Goal: Transaction & Acquisition: Purchase product/service

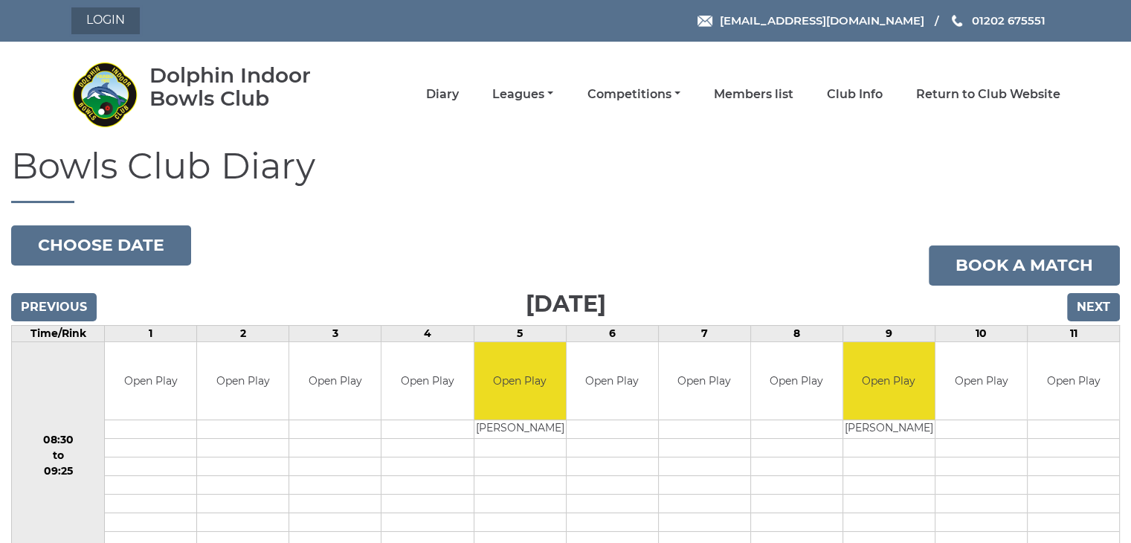
click at [100, 14] on link "Login" at bounding box center [105, 20] width 68 height 27
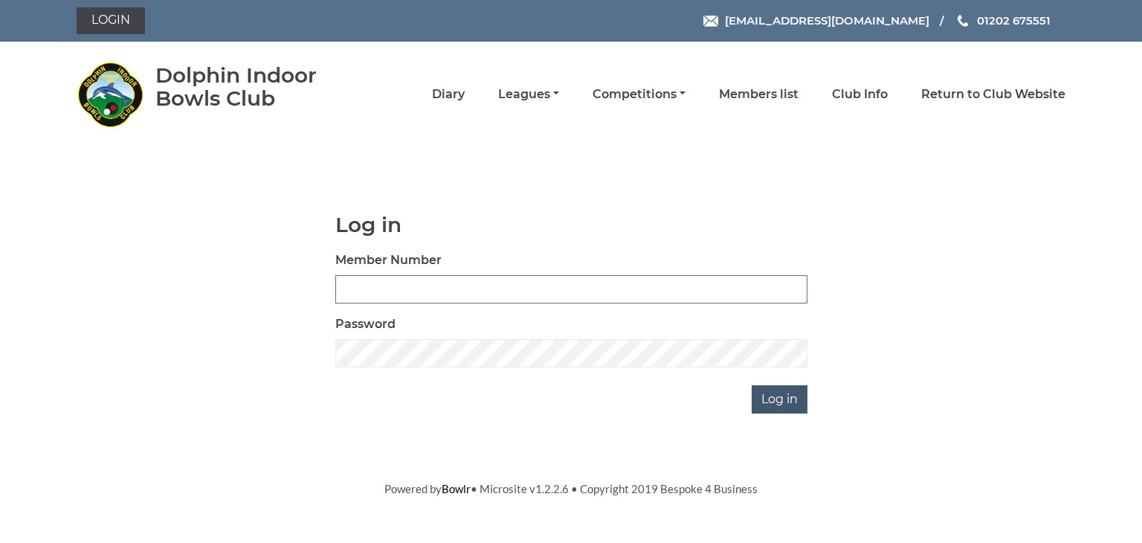
type input "1327"
click at [778, 393] on input "Log in" at bounding box center [780, 399] width 56 height 28
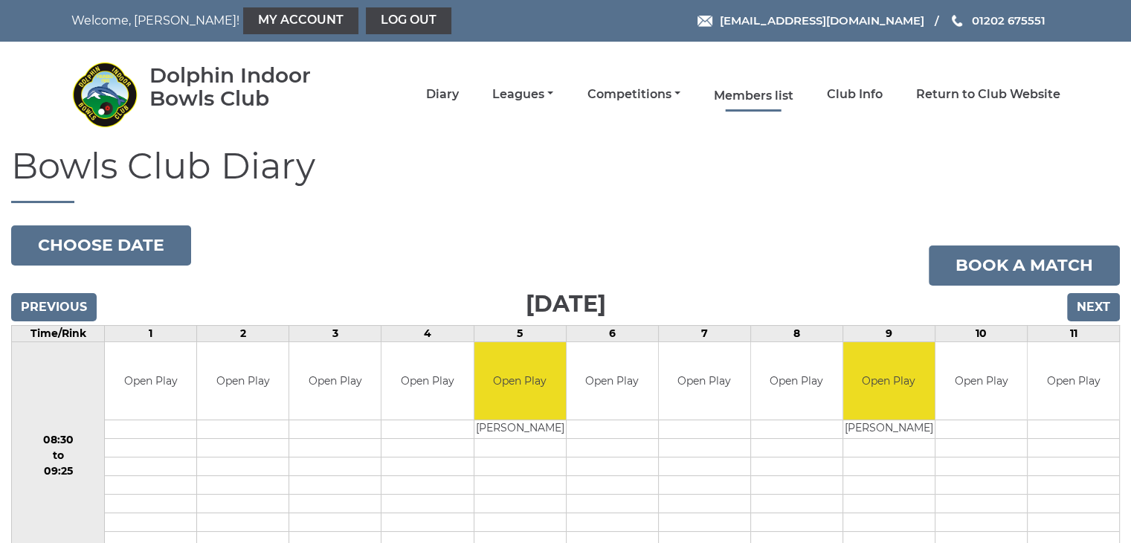
click at [748, 89] on link "Members list" at bounding box center [754, 96] width 80 height 16
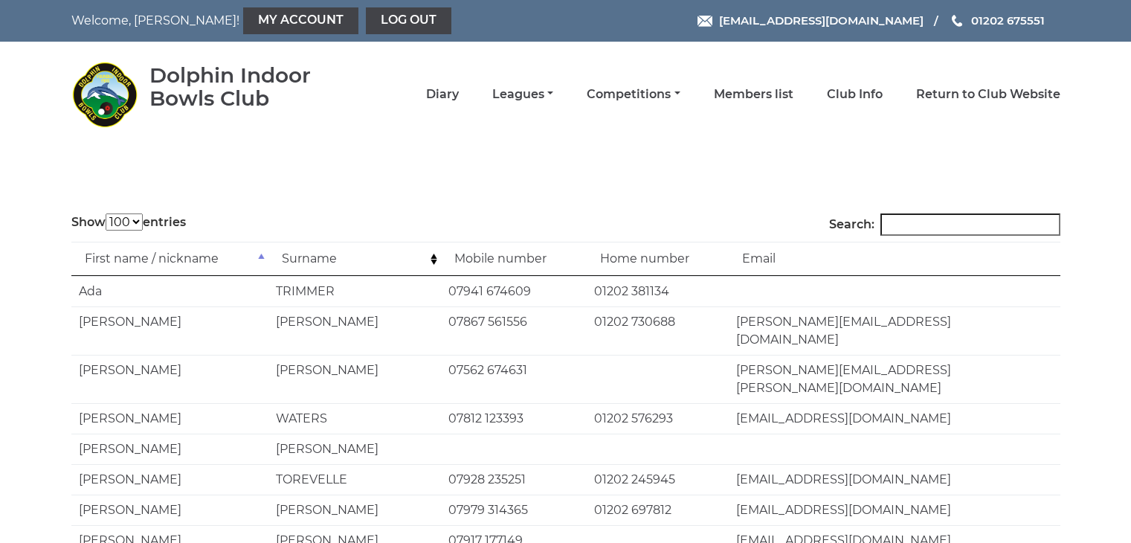
select select "100"
click at [907, 222] on input "Search:" at bounding box center [970, 224] width 180 height 22
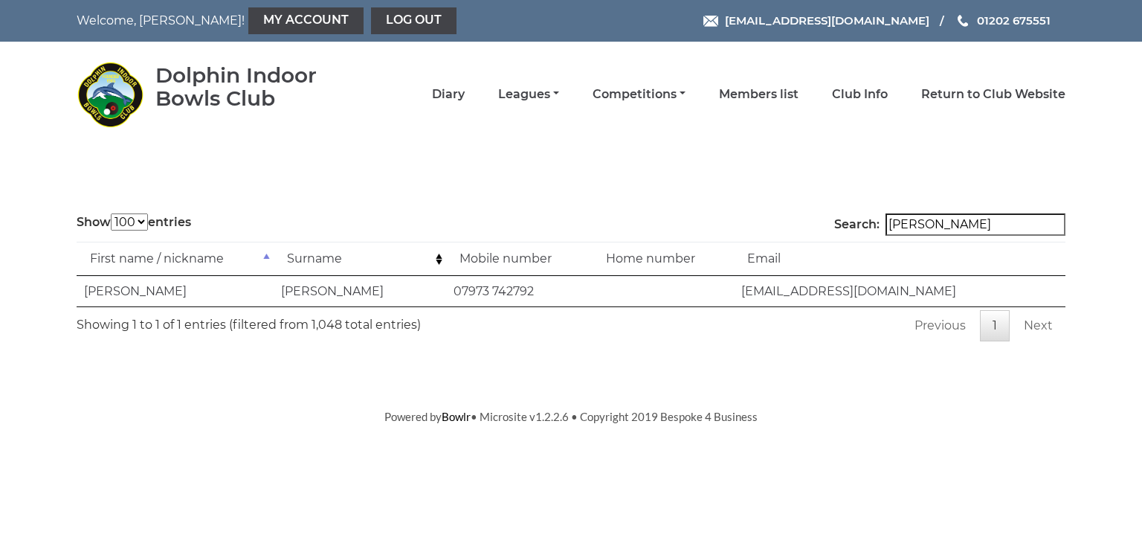
type input "merritt"
click at [457, 91] on link "Diary" at bounding box center [448, 96] width 33 height 16
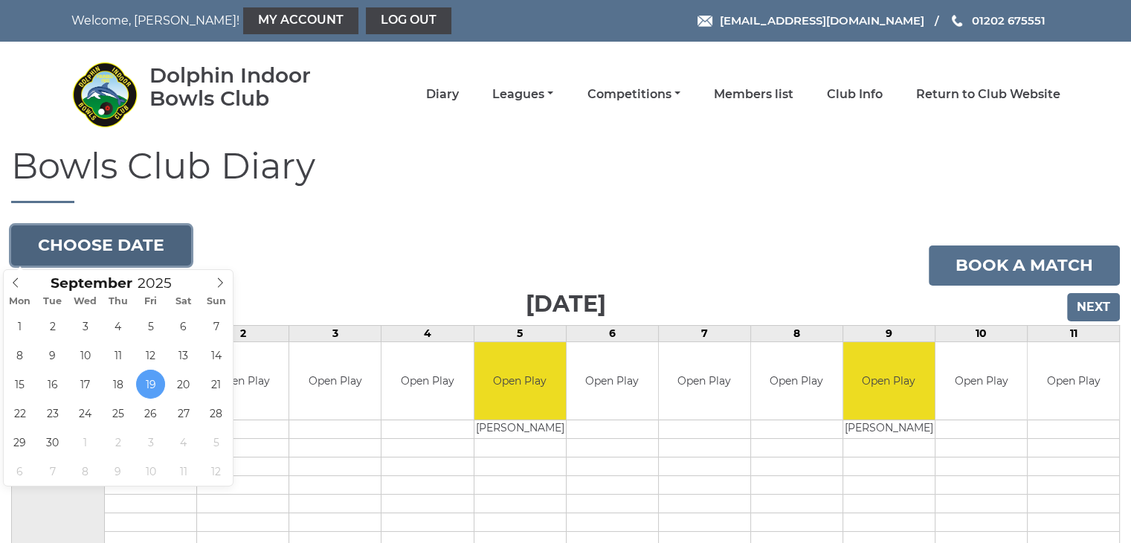
click at [123, 246] on button "Choose date" at bounding box center [101, 245] width 180 height 40
type input "[DATE]"
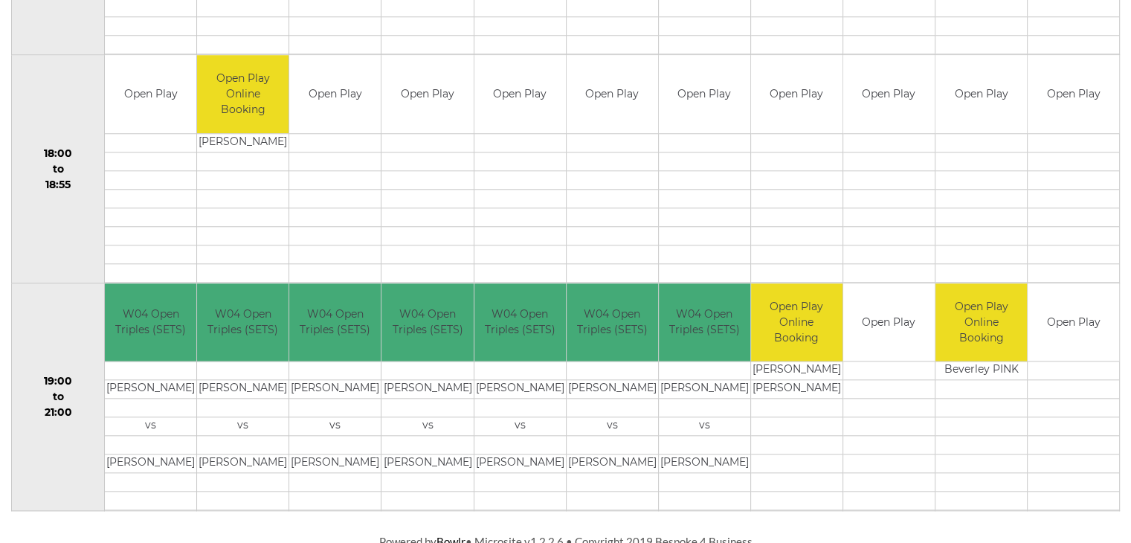
scroll to position [1431, 0]
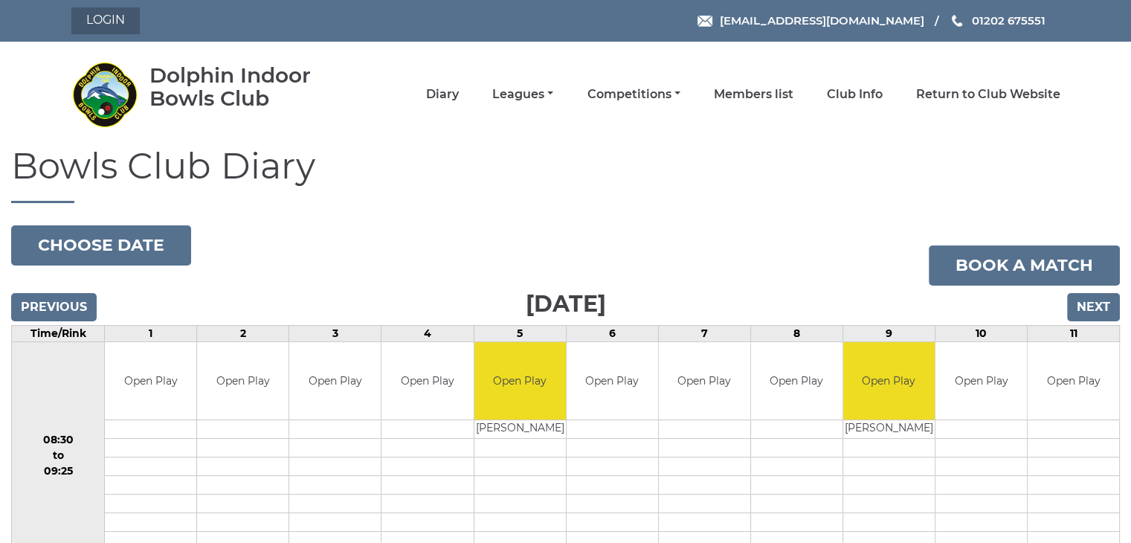
click link "Login"
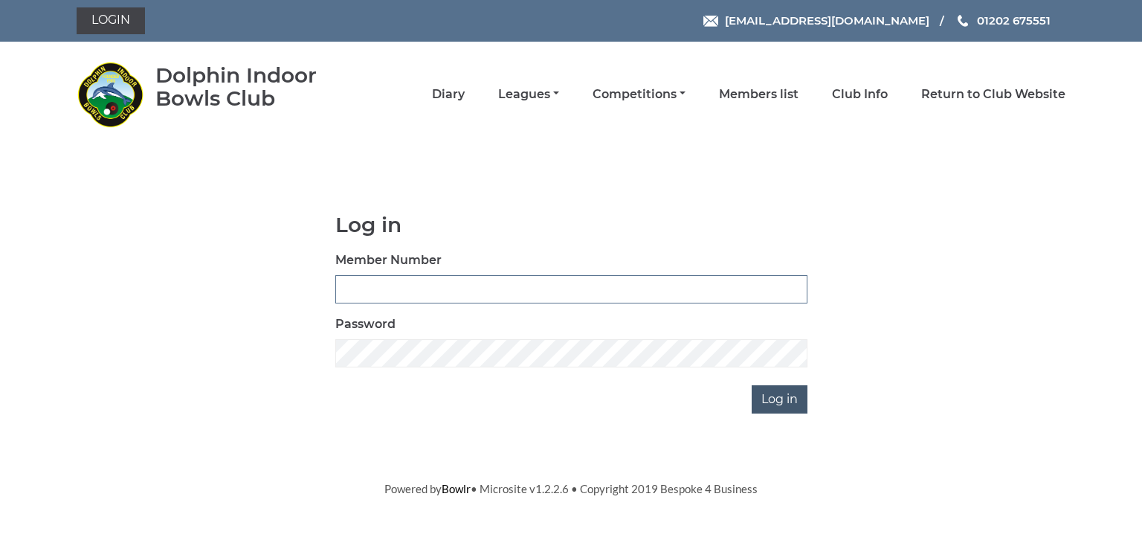
type input "1327"
click at [778, 392] on input "Log in" at bounding box center [780, 399] width 56 height 28
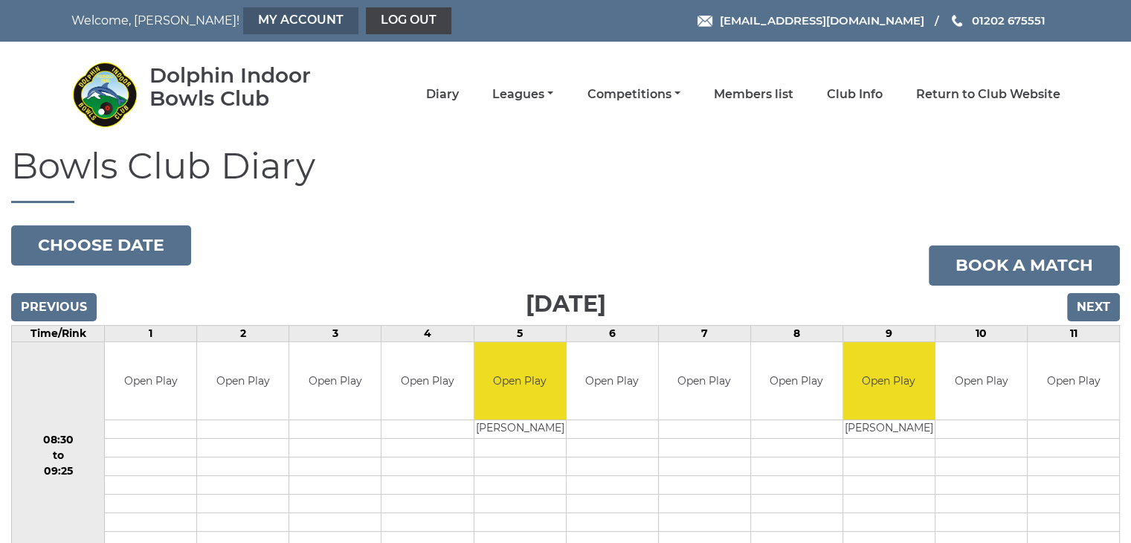
click at [250, 22] on link "My Account" at bounding box center [300, 20] width 115 height 27
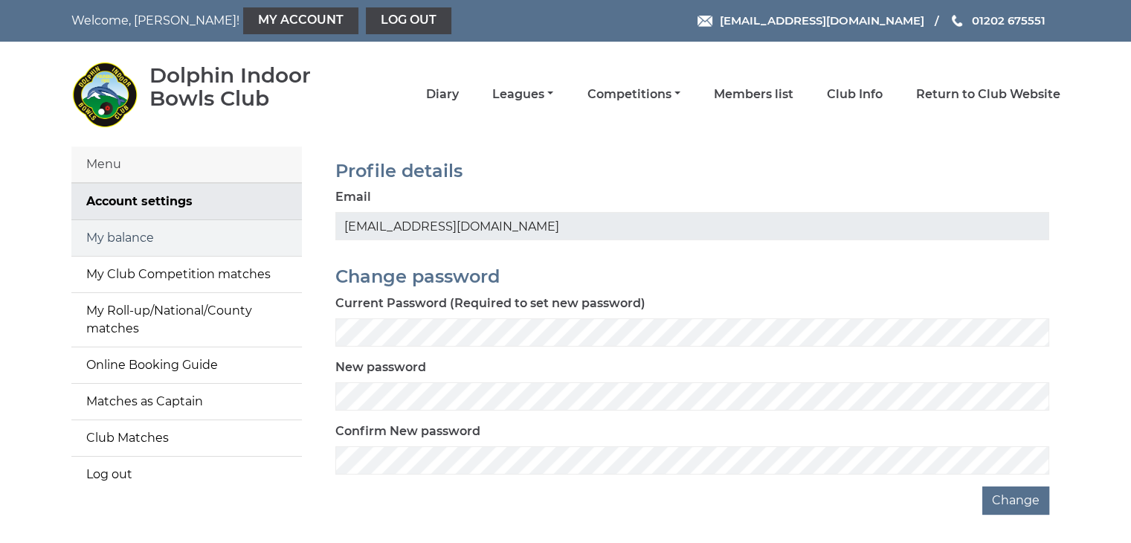
click at [114, 239] on link "My balance" at bounding box center [186, 238] width 230 height 36
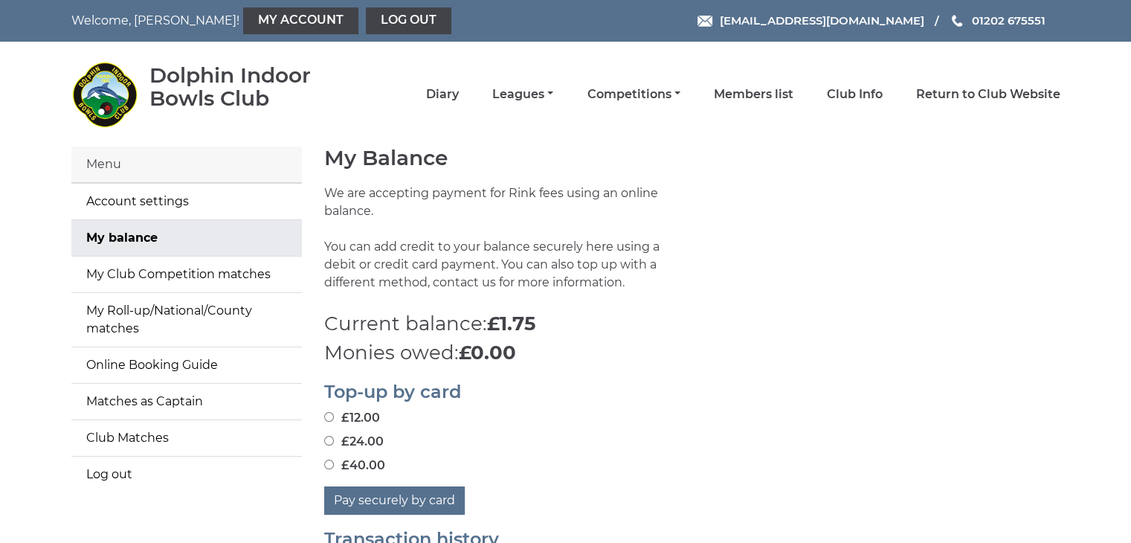
click at [328, 438] on input "£24.00" at bounding box center [329, 441] width 10 height 10
radio input "true"
click at [397, 498] on button "Pay securely by card" at bounding box center [394, 500] width 140 height 28
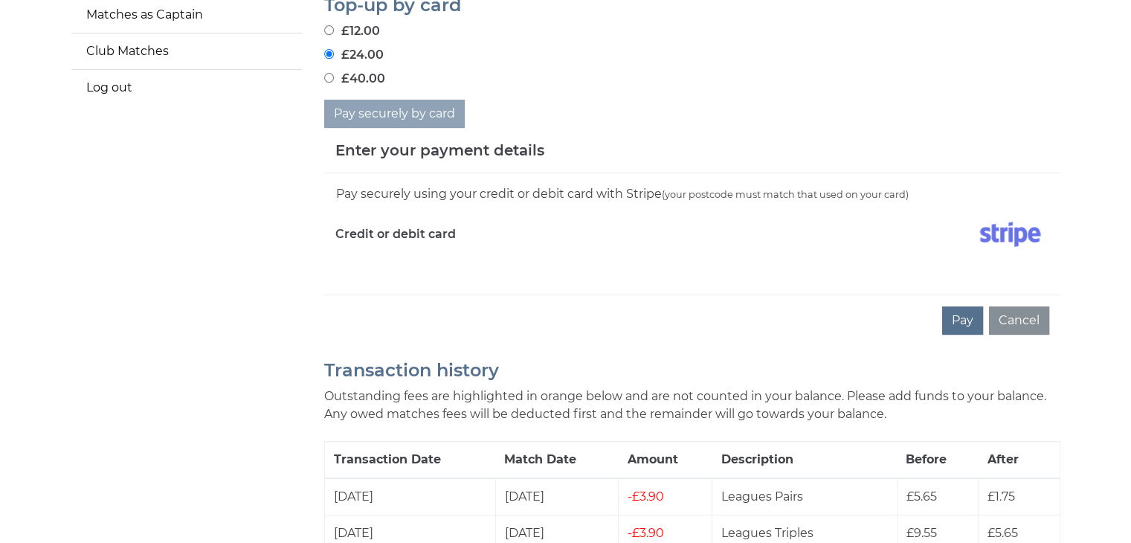
scroll to position [416, 0]
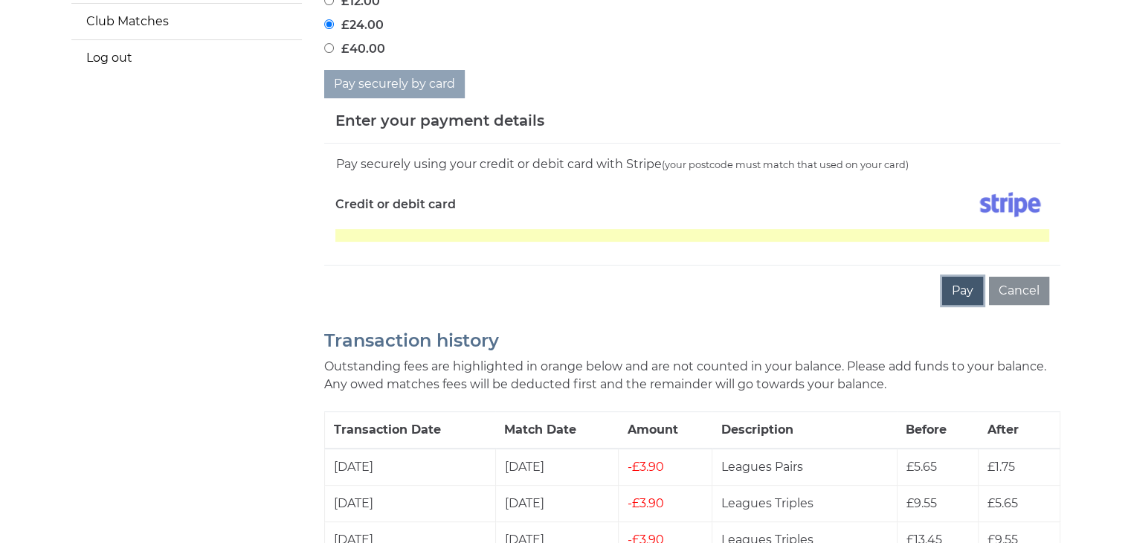
click at [960, 289] on button "Pay" at bounding box center [962, 291] width 41 height 28
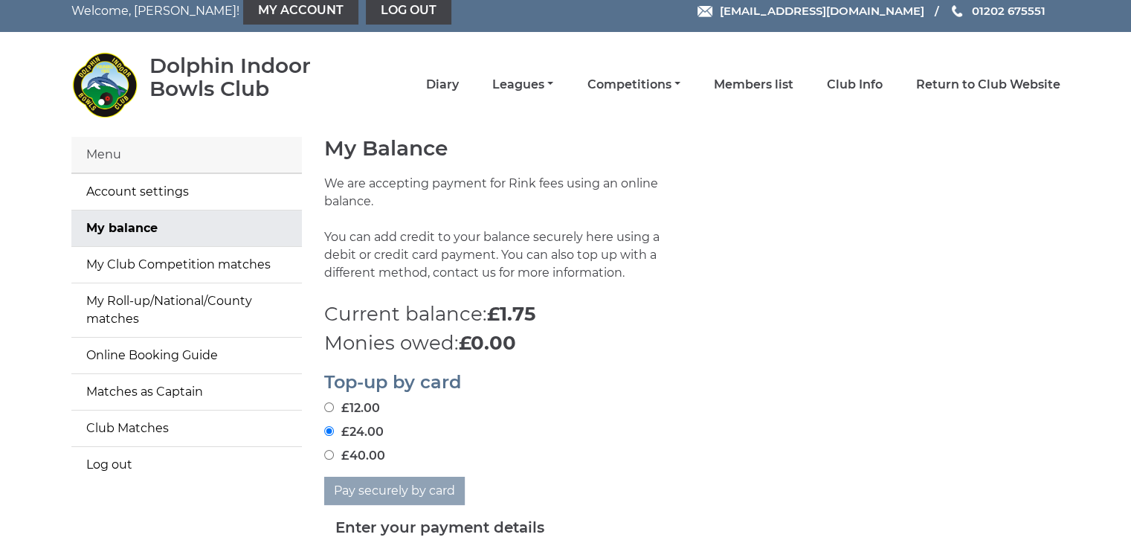
scroll to position [0, 0]
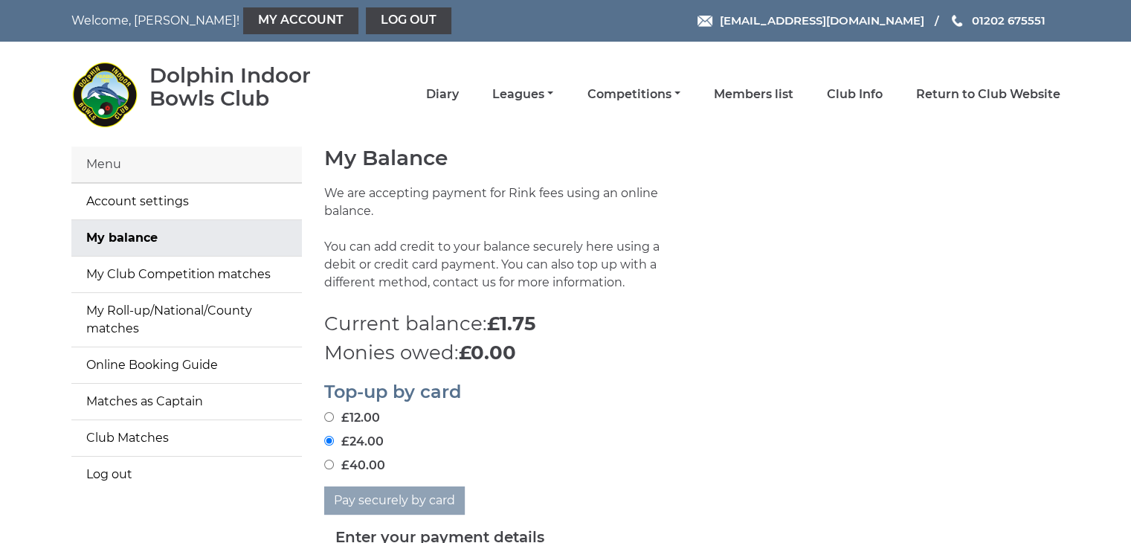
click at [794, 384] on h2 "Top-up by card" at bounding box center [692, 391] width 736 height 19
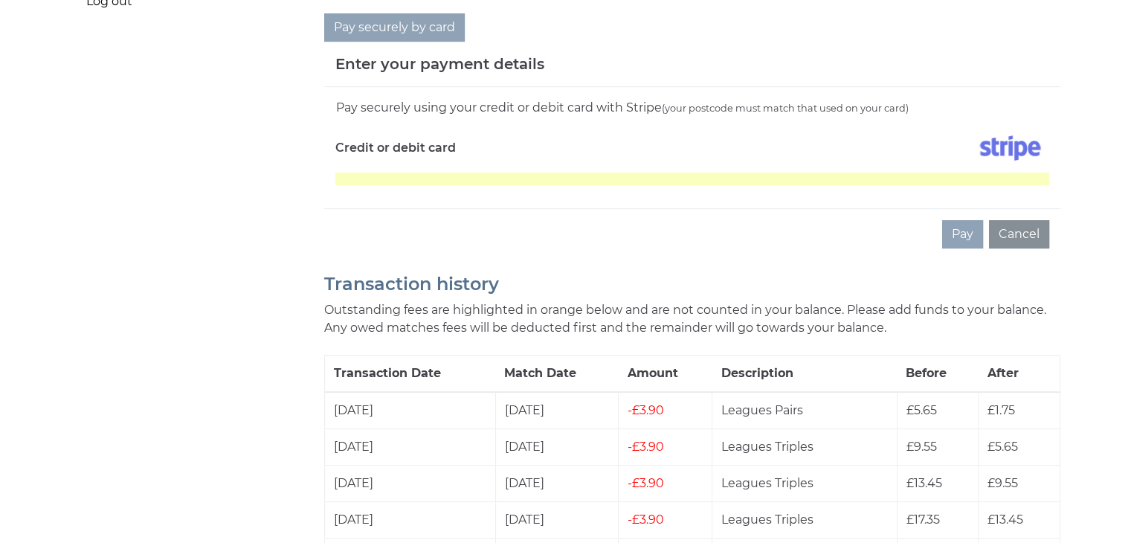
scroll to position [476, 0]
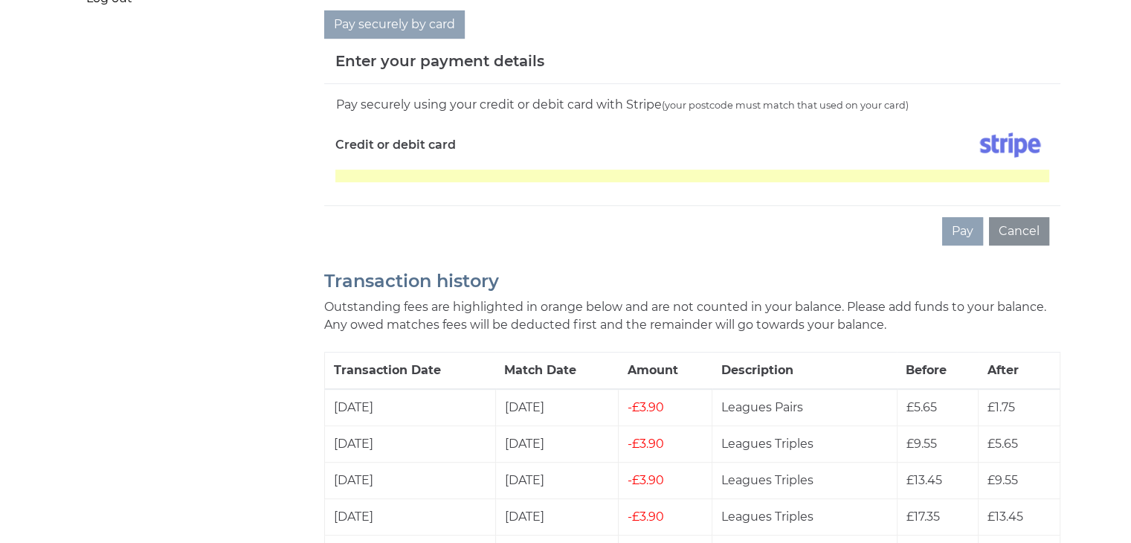
click at [1004, 143] on img at bounding box center [1010, 144] width 78 height 37
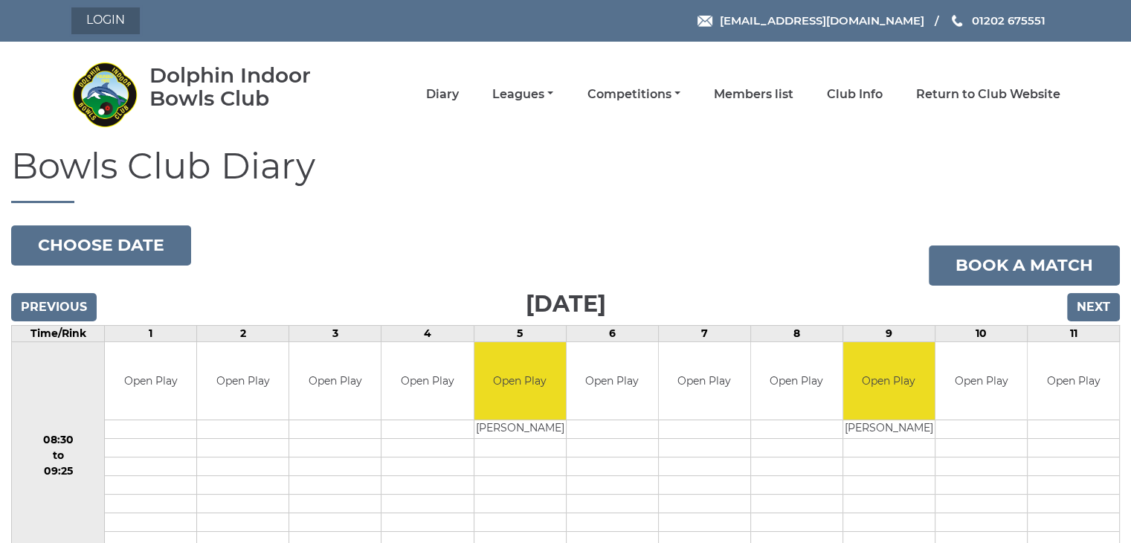
click at [107, 19] on link "Login" at bounding box center [105, 20] width 68 height 27
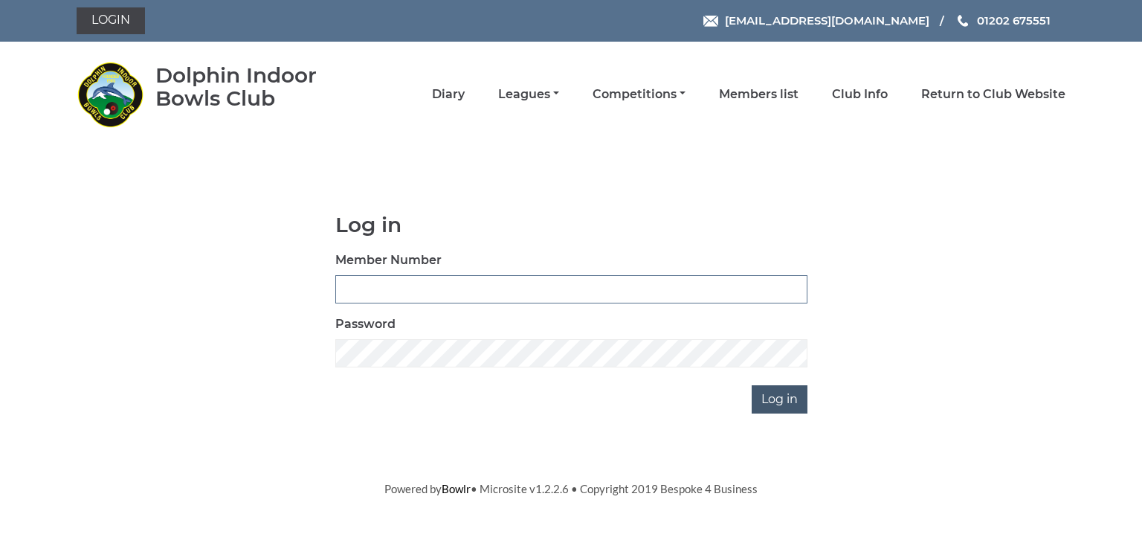
type input "1327"
click at [790, 396] on input "Log in" at bounding box center [780, 399] width 56 height 28
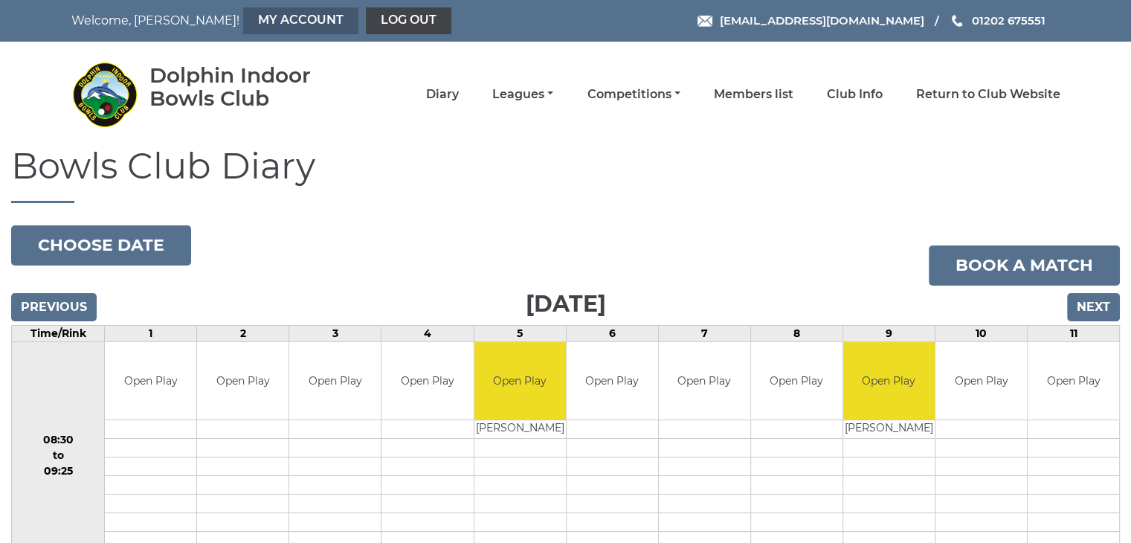
click at [249, 16] on link "My Account" at bounding box center [300, 20] width 115 height 27
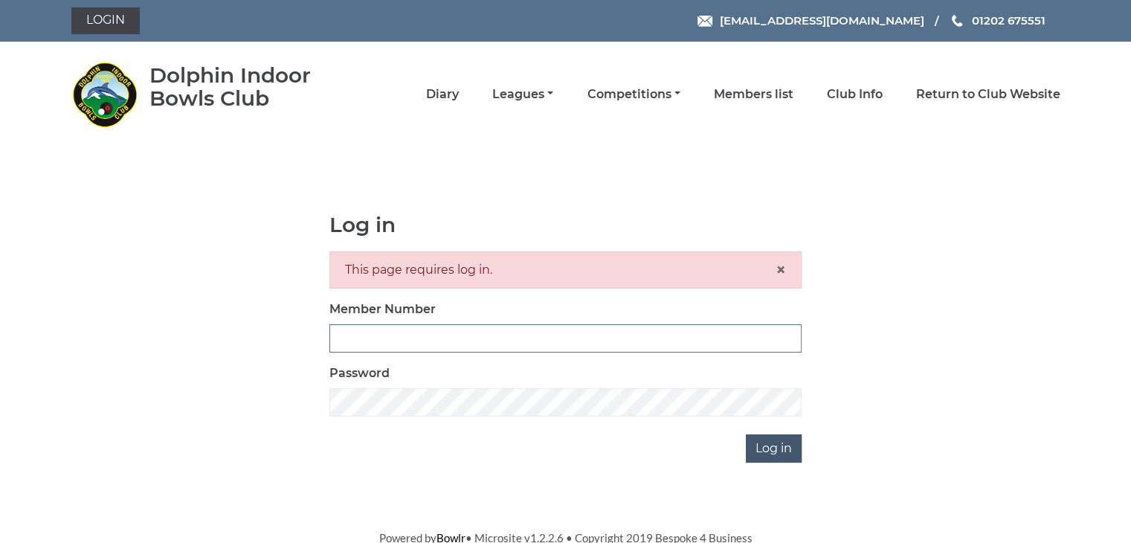
type input "1327"
click at [764, 450] on input "Log in" at bounding box center [774, 448] width 56 height 28
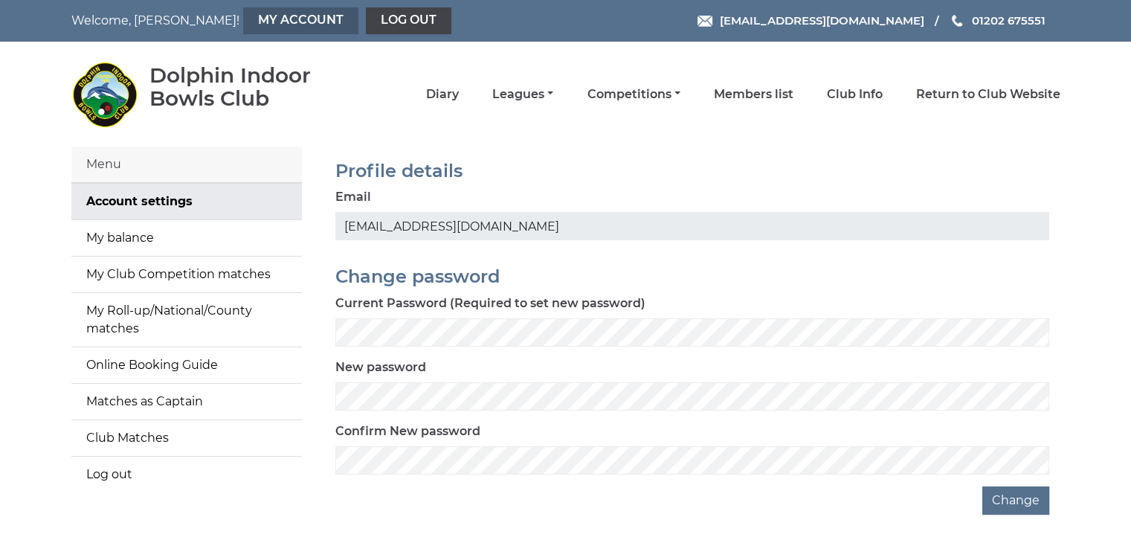
click at [243, 17] on link "My Account" at bounding box center [300, 20] width 115 height 27
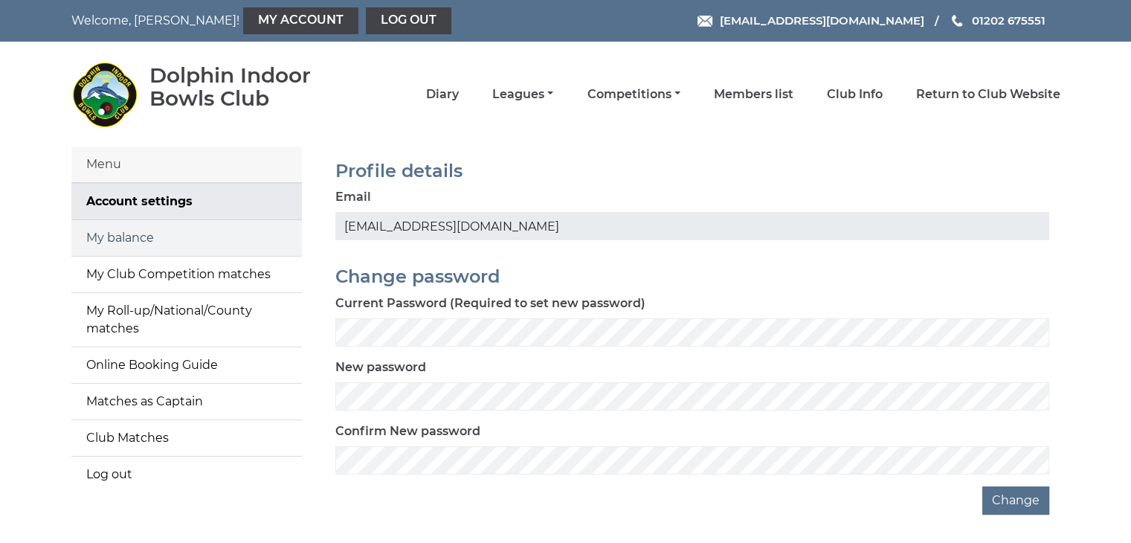
click at [129, 233] on link "My balance" at bounding box center [186, 238] width 230 height 36
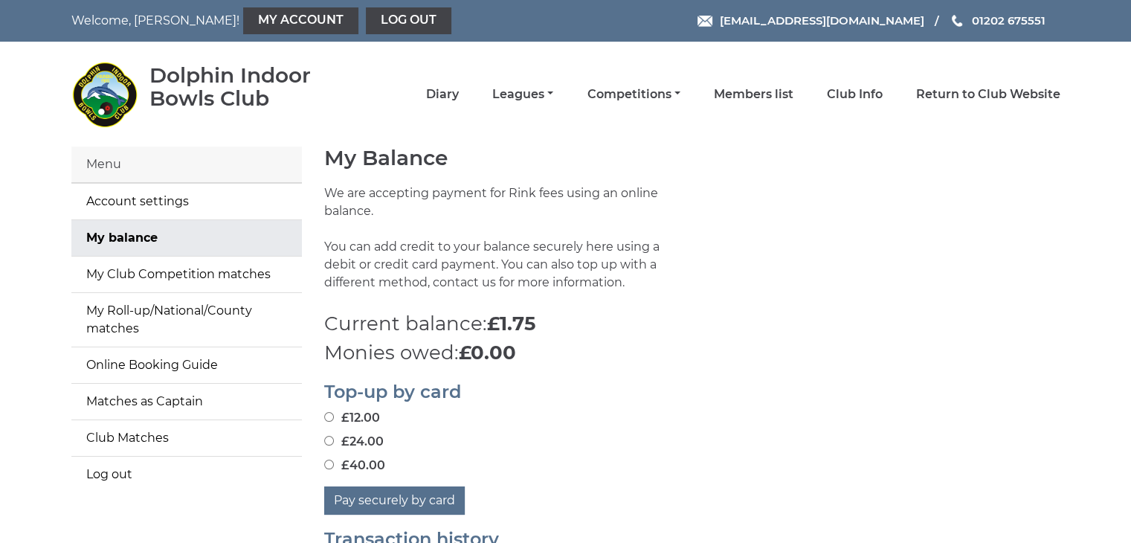
click at [979, 358] on p "Monies owed: £0.00" at bounding box center [692, 352] width 736 height 29
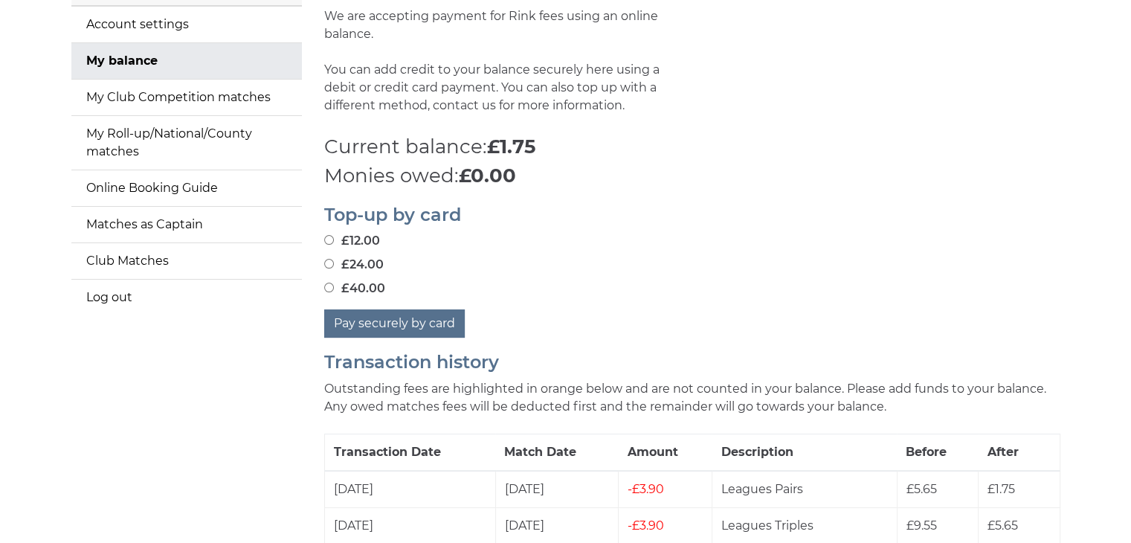
scroll to position [238, 0]
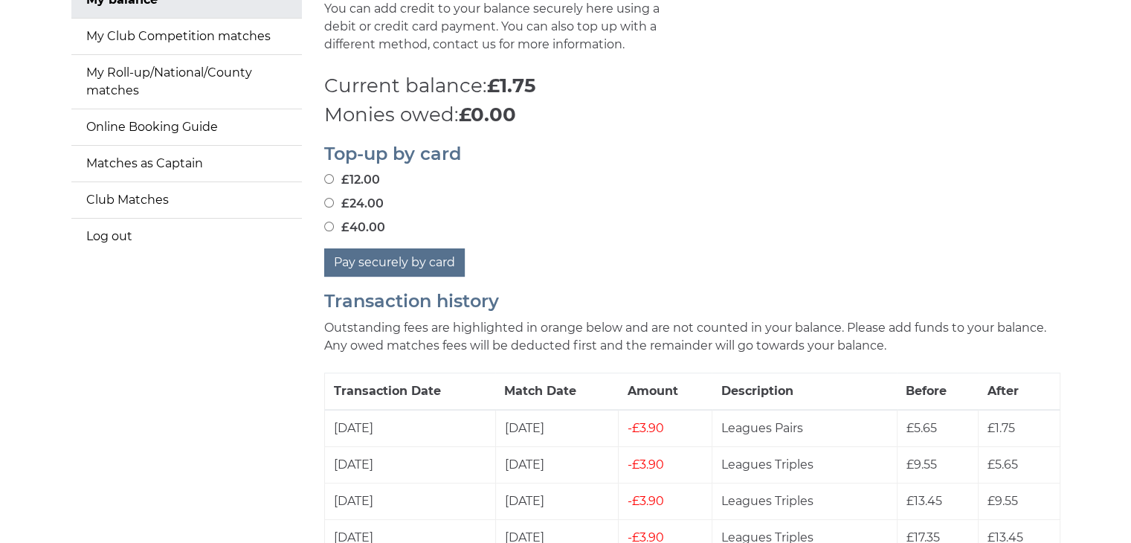
click at [330, 203] on input "£24.00" at bounding box center [329, 203] width 10 height 10
radio input "true"
click at [401, 256] on button "Pay securely by card" at bounding box center [394, 262] width 140 height 28
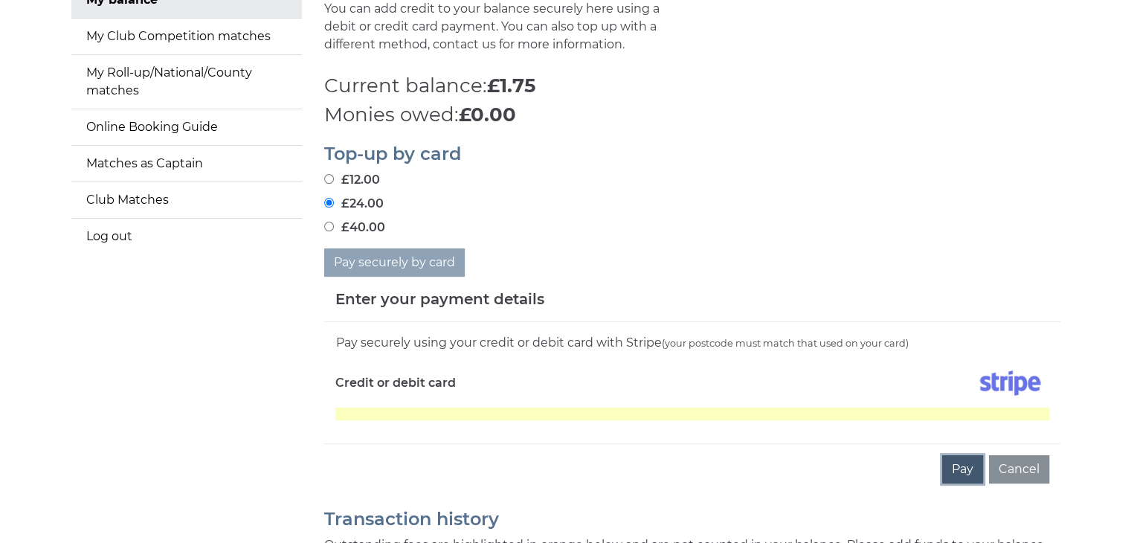
click at [960, 465] on button "Pay" at bounding box center [962, 469] width 41 height 28
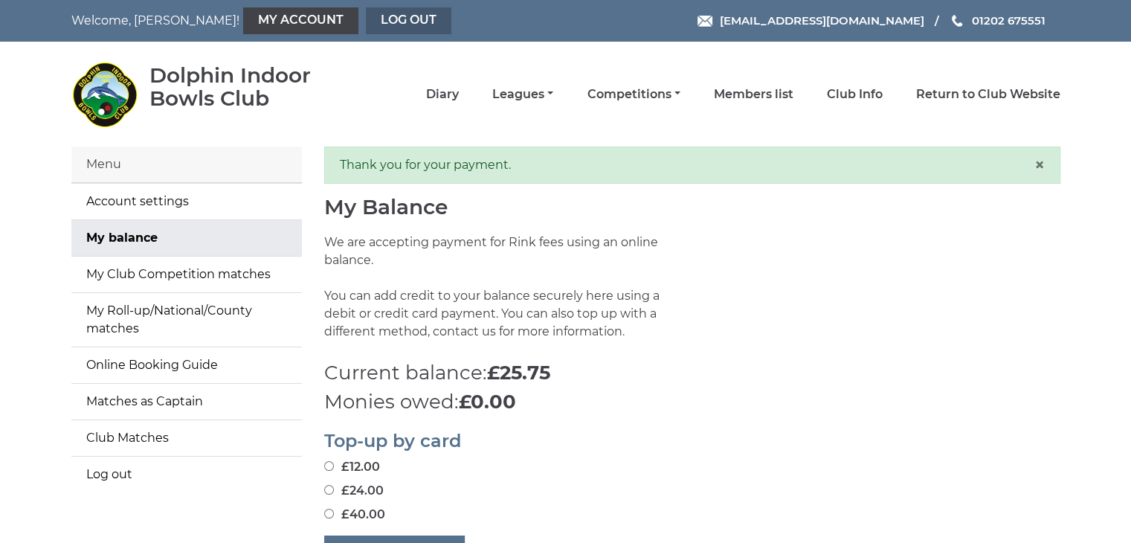
click at [366, 19] on link "Log out" at bounding box center [408, 20] width 85 height 27
